Goal: Task Accomplishment & Management: Manage account settings

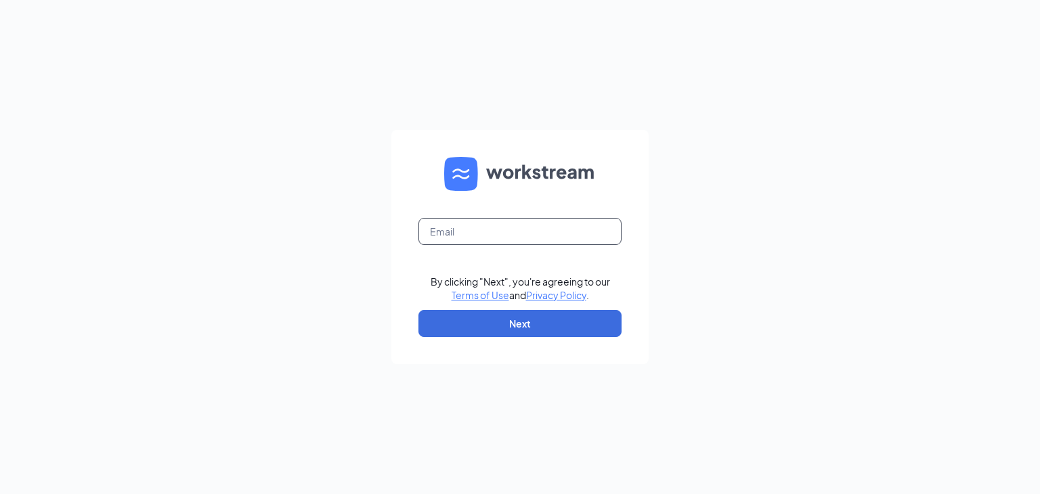
click at [452, 221] on input "text" at bounding box center [519, 231] width 203 height 27
type input "[EMAIL_ADDRESS][DOMAIN_NAME]"
click at [502, 320] on button "Next" at bounding box center [519, 323] width 203 height 27
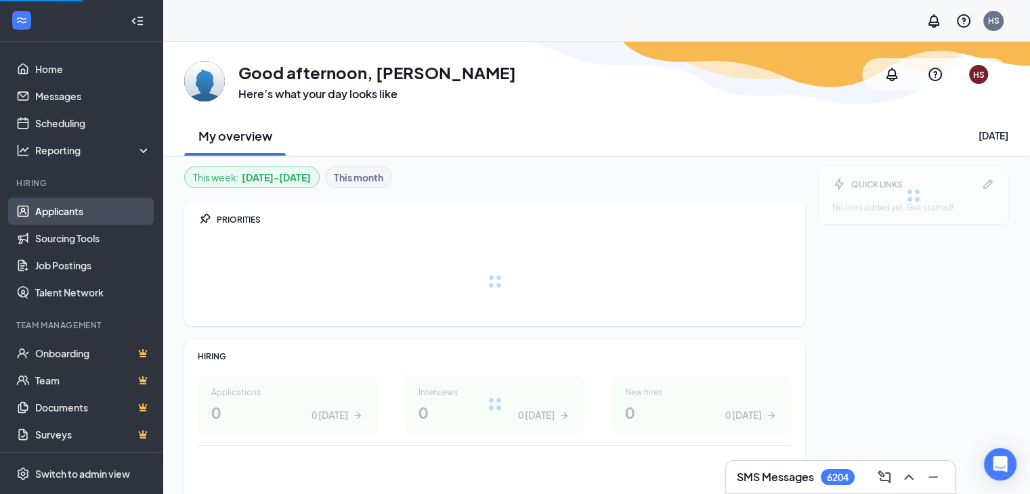
click at [51, 209] on link "Applicants" at bounding box center [93, 211] width 116 height 27
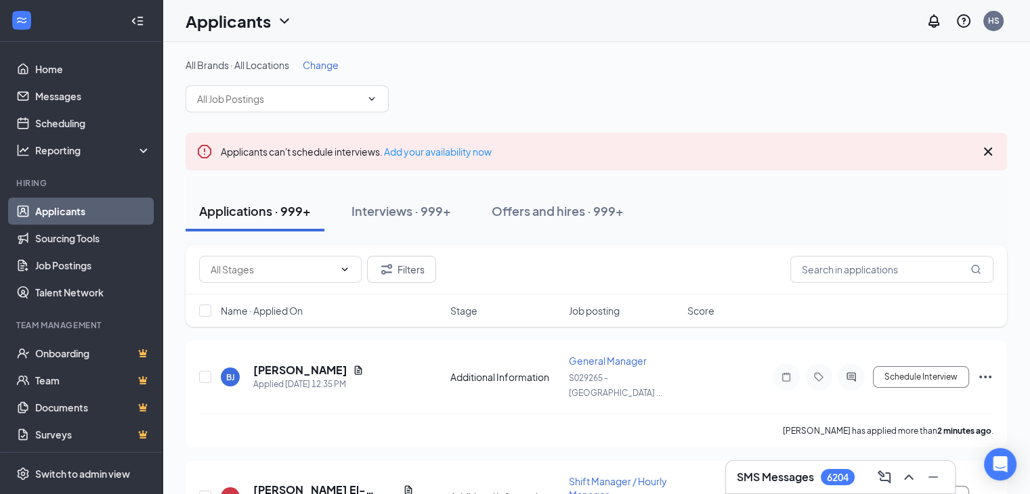
click at [317, 63] on span "Change" at bounding box center [321, 65] width 36 height 12
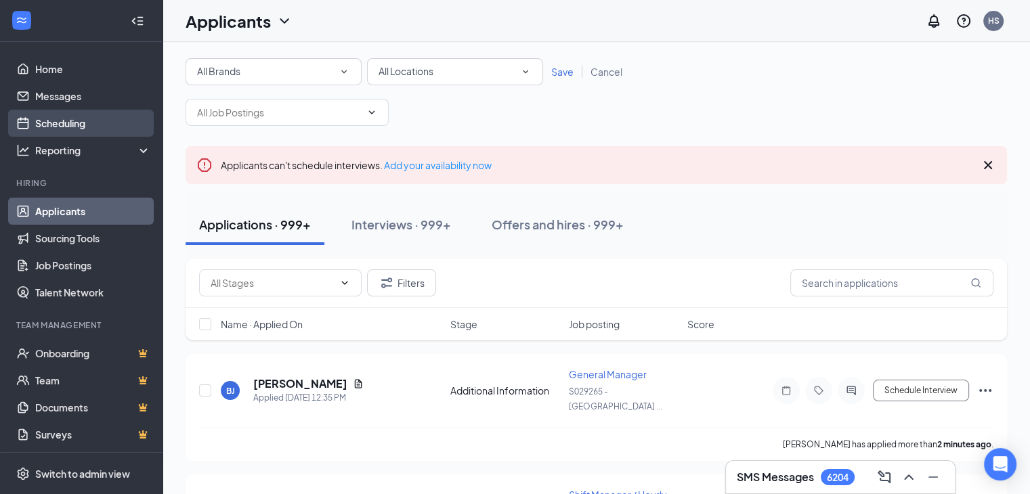
click at [69, 127] on link "Scheduling" at bounding box center [93, 123] width 116 height 27
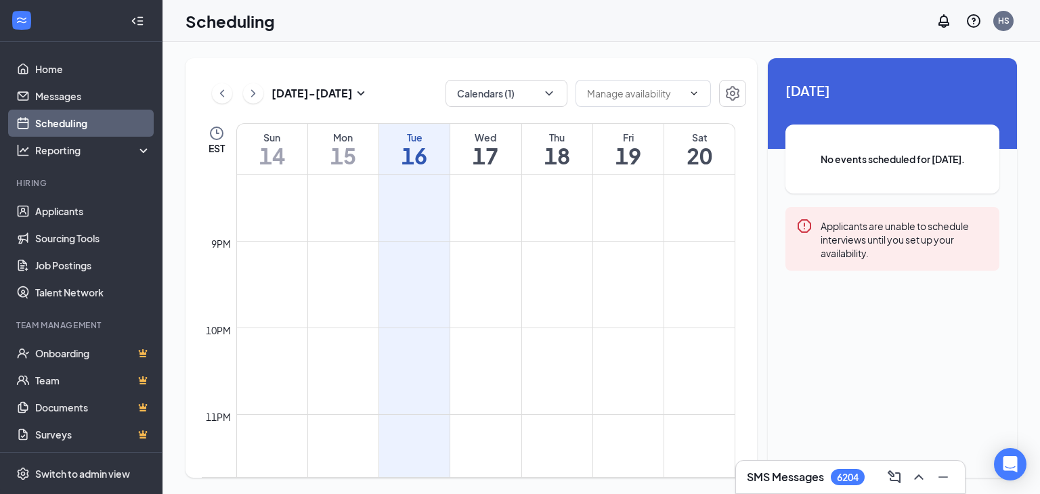
scroll to position [1777, 0]
click at [542, 96] on button "Calendars (1)" at bounding box center [507, 93] width 122 height 27
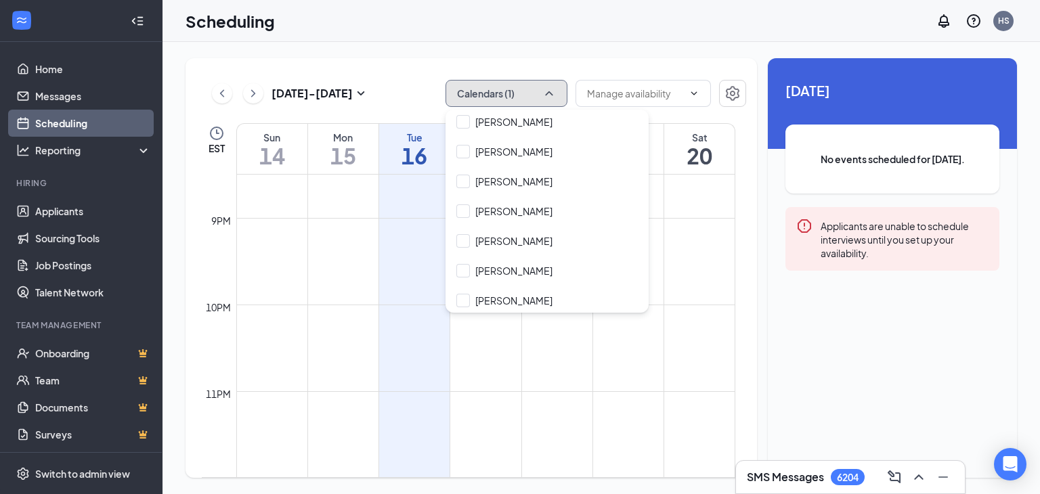
scroll to position [5511, 0]
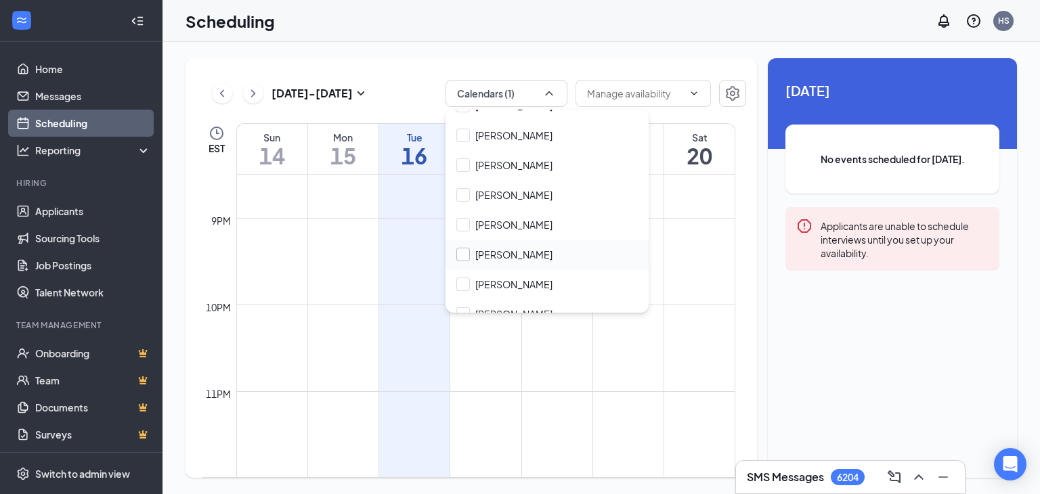
click at [469, 248] on input "Elizabeth Legget" at bounding box center [504, 255] width 96 height 14
checkbox input "true"
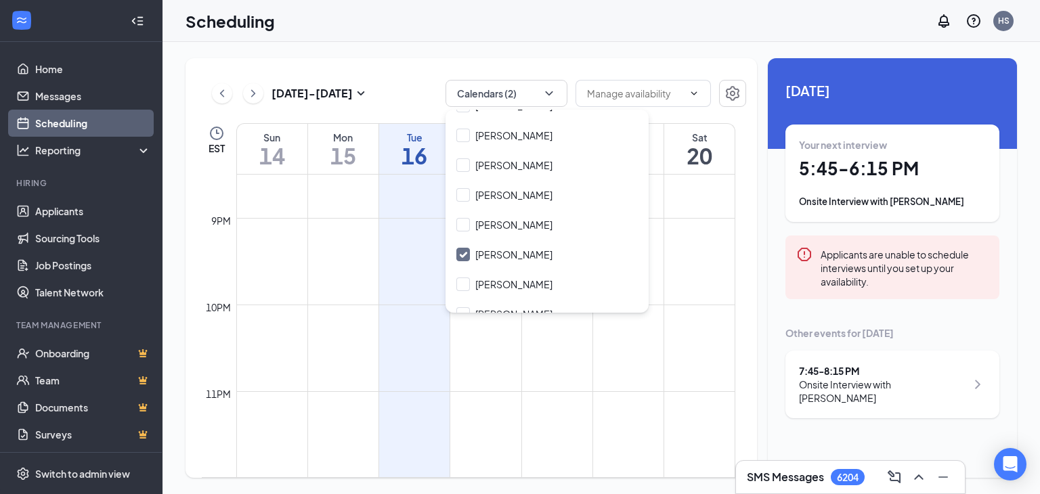
click at [762, 25] on div "Scheduling HS" at bounding box center [600, 21] width 877 height 42
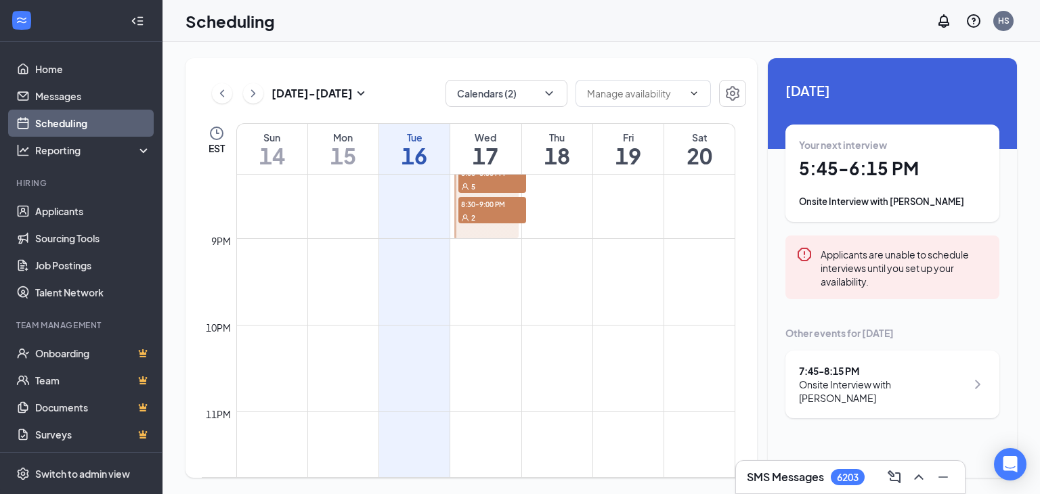
scroll to position [1777, 0]
